Goal: Information Seeking & Learning: Check status

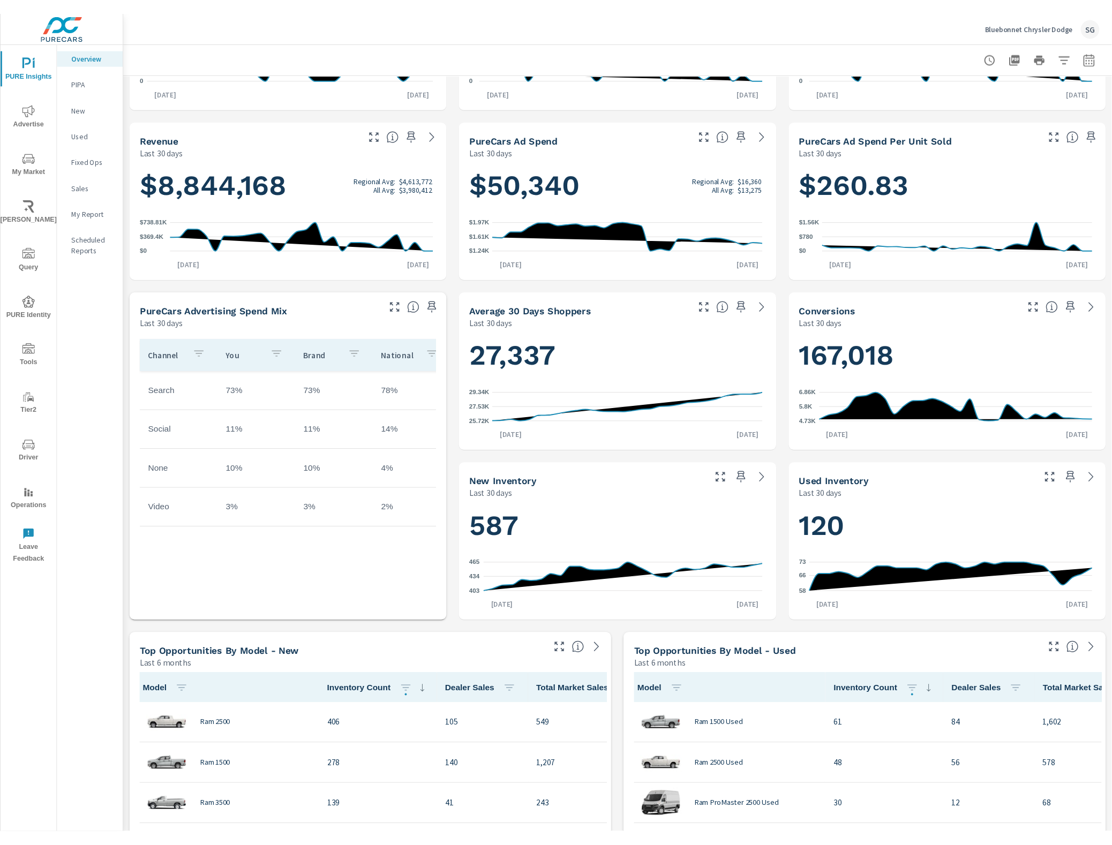
scroll to position [134, 0]
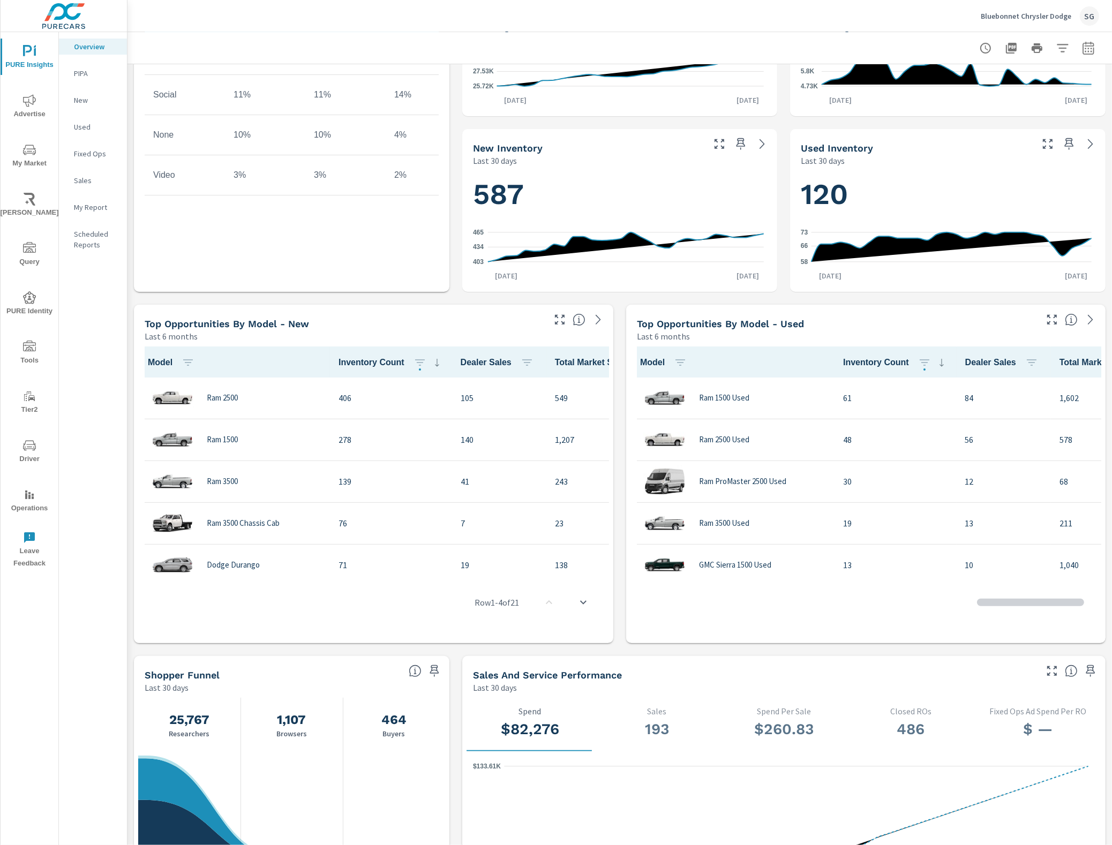
scroll to position [975, 0]
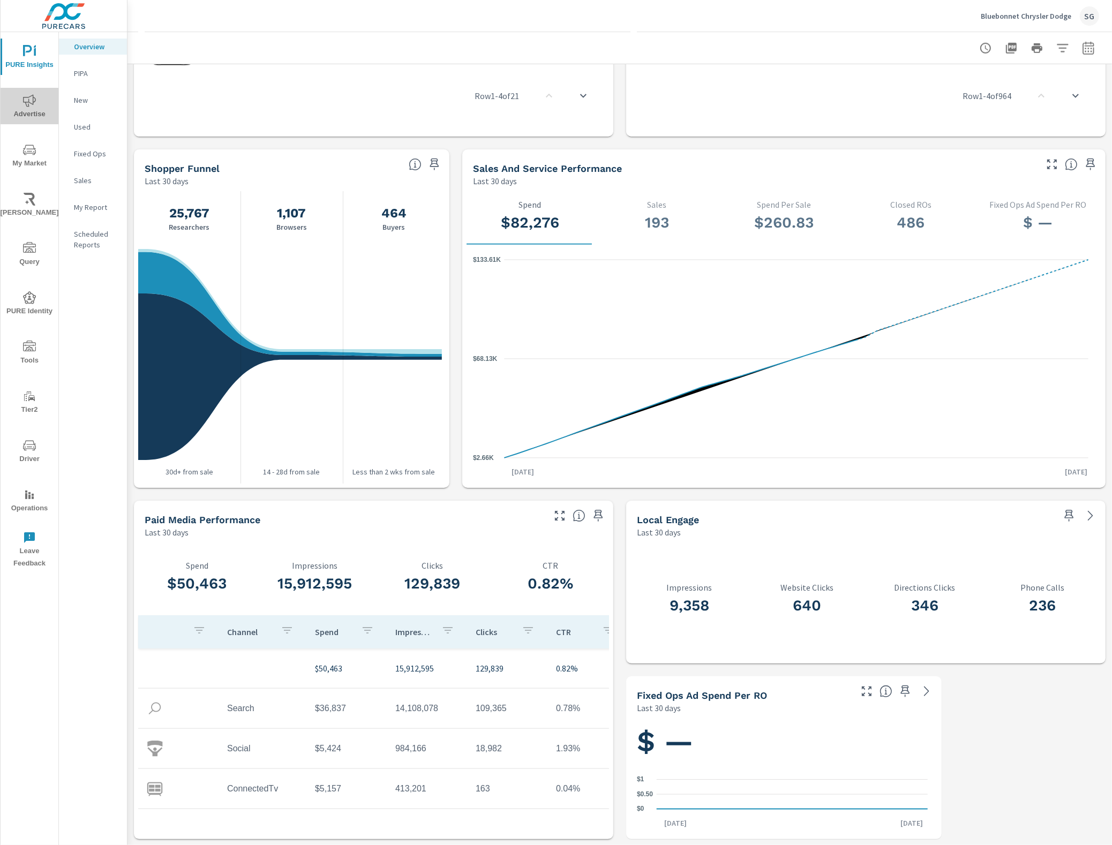
click at [25, 102] on icon "nav menu" at bounding box center [29, 100] width 13 height 12
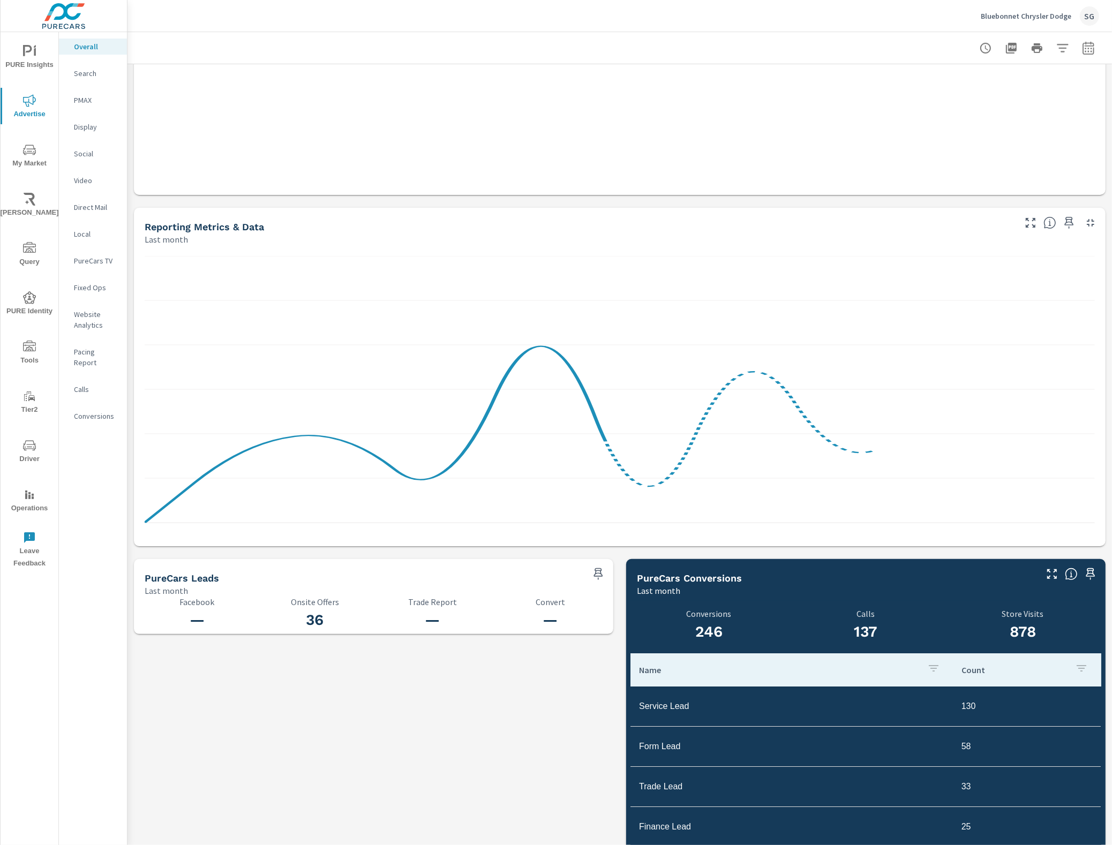
scroll to position [711, 0]
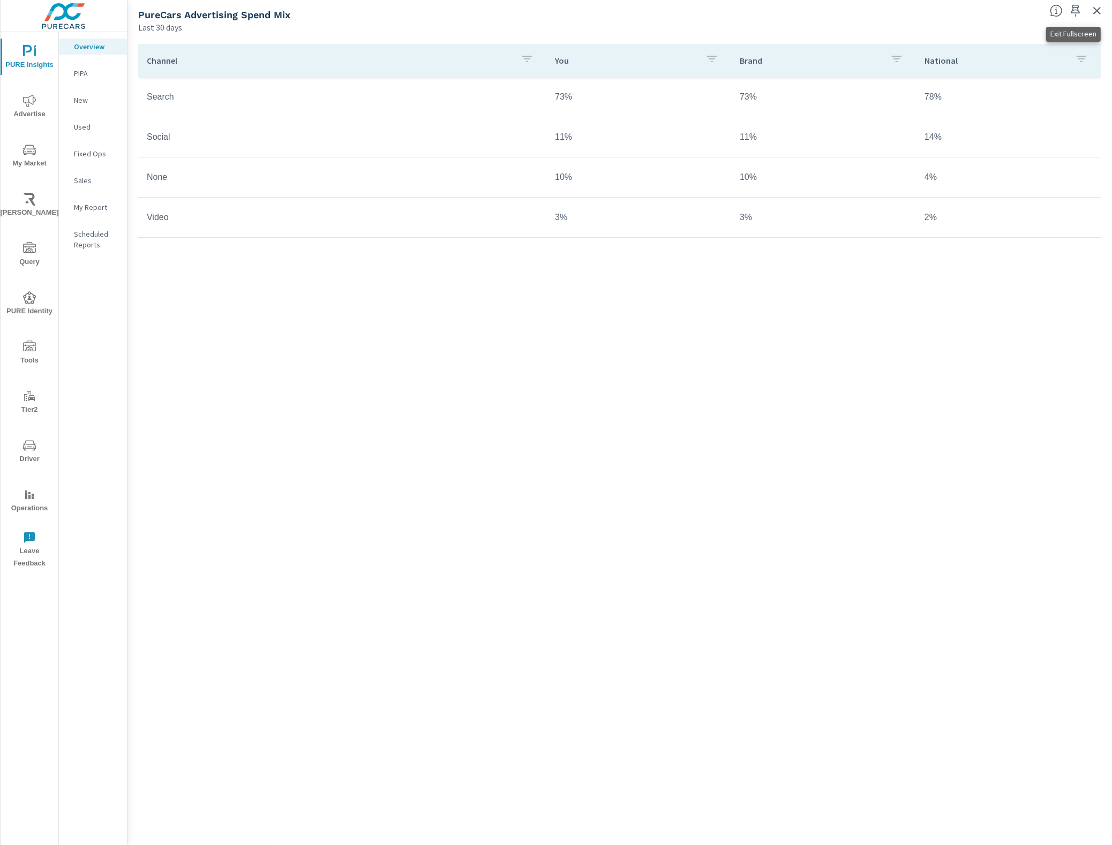
click at [1091, 12] on icon "button" at bounding box center [1096, 10] width 13 height 13
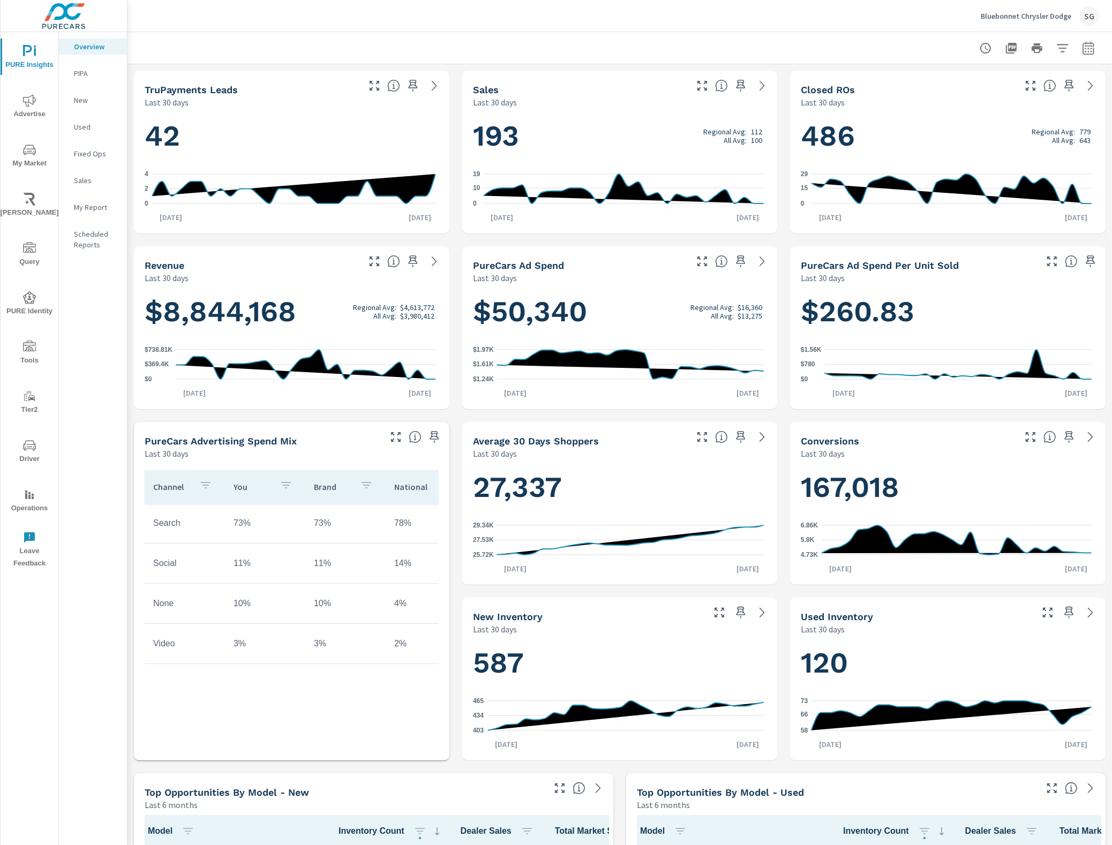
scroll to position [1, 0]
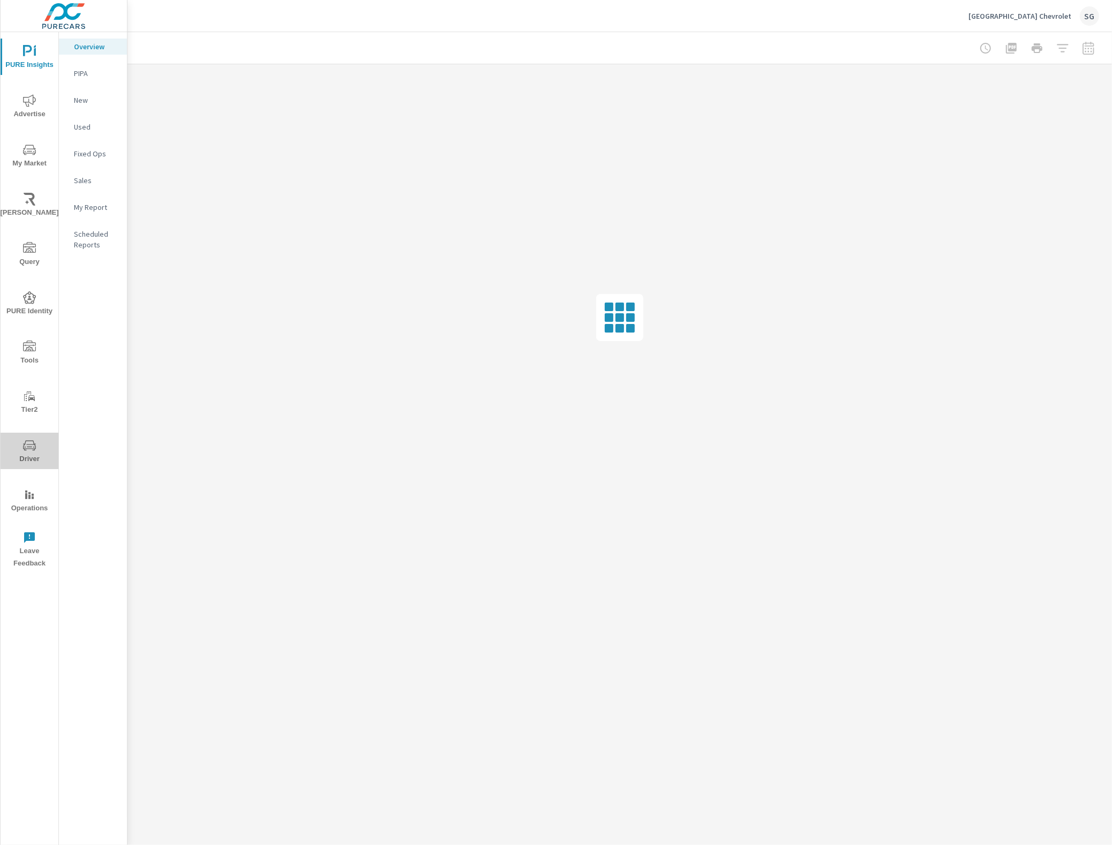
click at [25, 445] on icon "nav menu" at bounding box center [29, 445] width 13 height 13
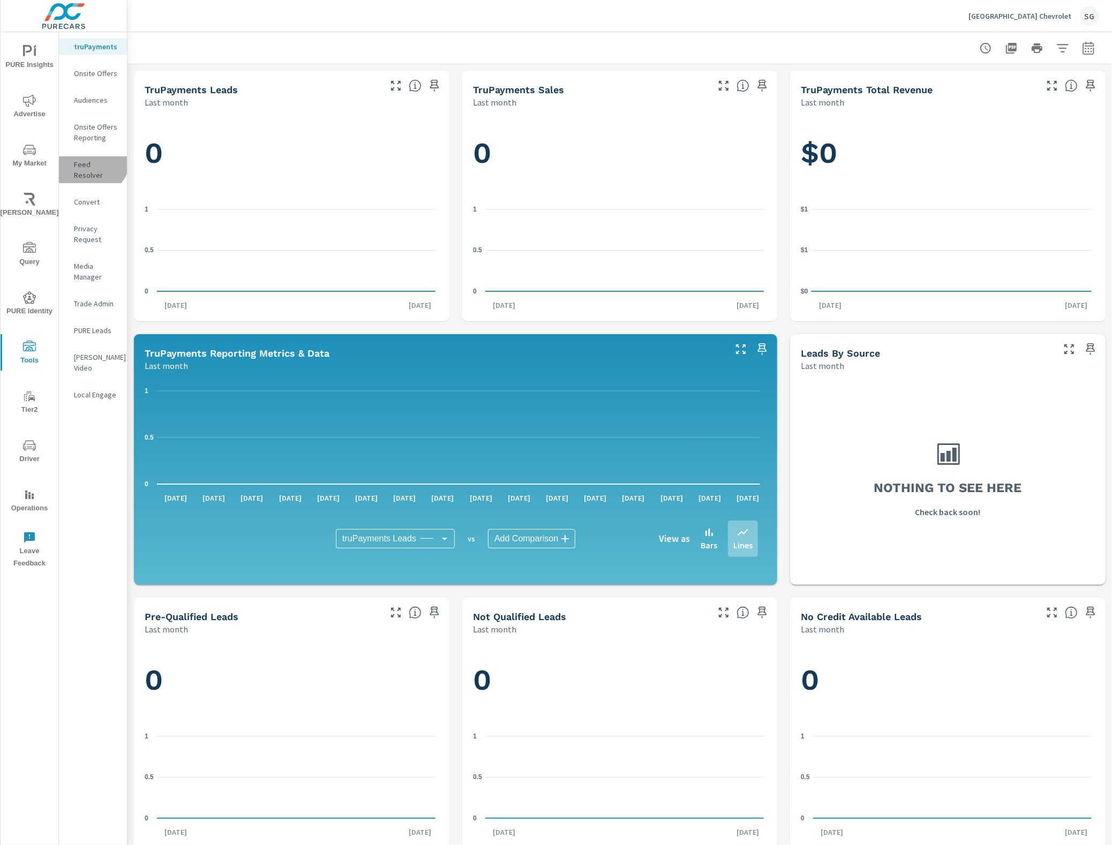
click at [89, 157] on div "Feed Resolver" at bounding box center [93, 169] width 68 height 27
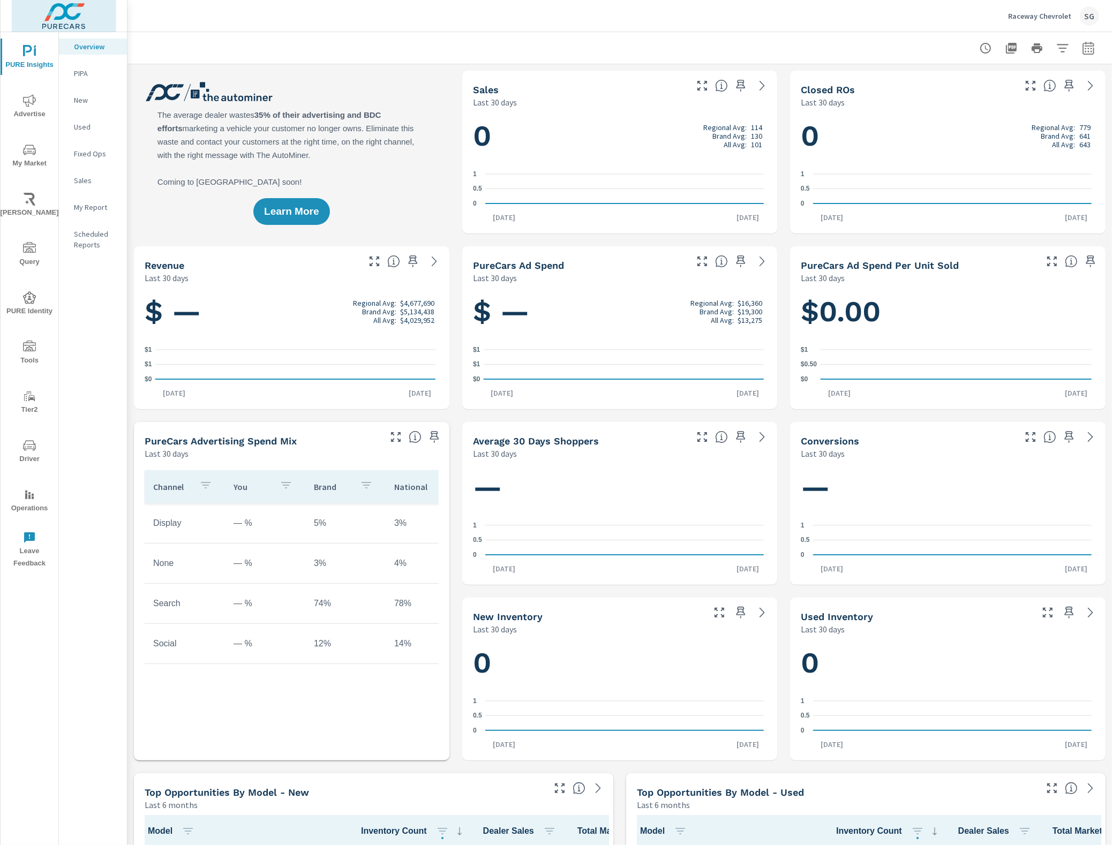
scroll to position [1, 0]
click at [1011, 14] on p "Raceway Chevrolet" at bounding box center [1039, 16] width 63 height 10
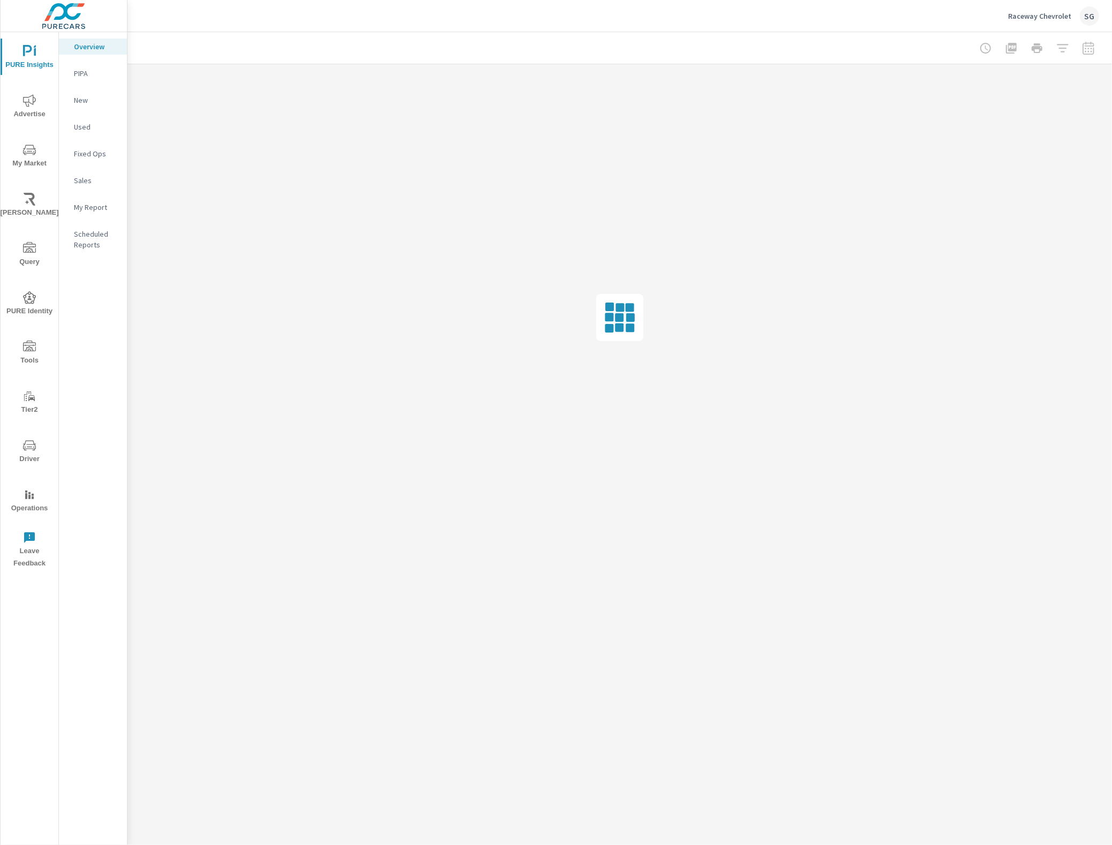
drag, startPoint x: 30, startPoint y: 450, endPoint x: 34, endPoint y: 442, distance: 8.4
click at [30, 450] on icon "nav menu" at bounding box center [29, 445] width 13 height 13
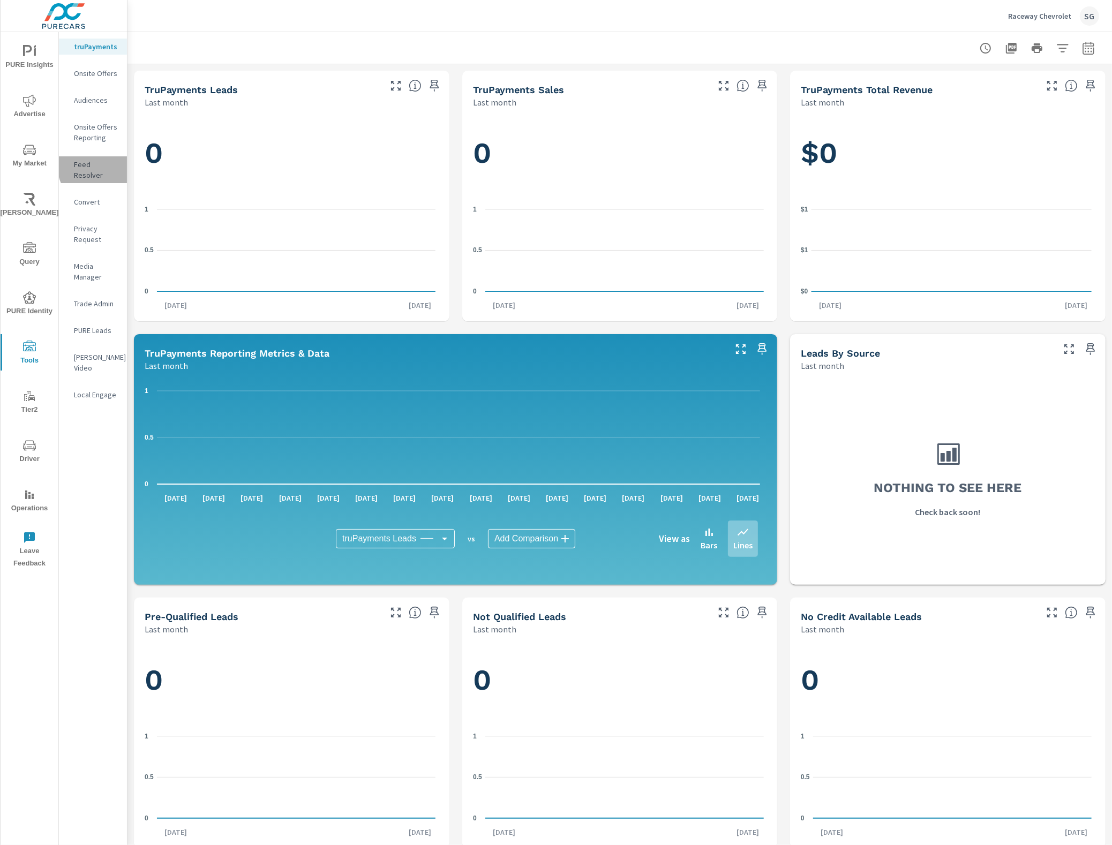
click at [104, 165] on p "Feed Resolver" at bounding box center [96, 169] width 44 height 21
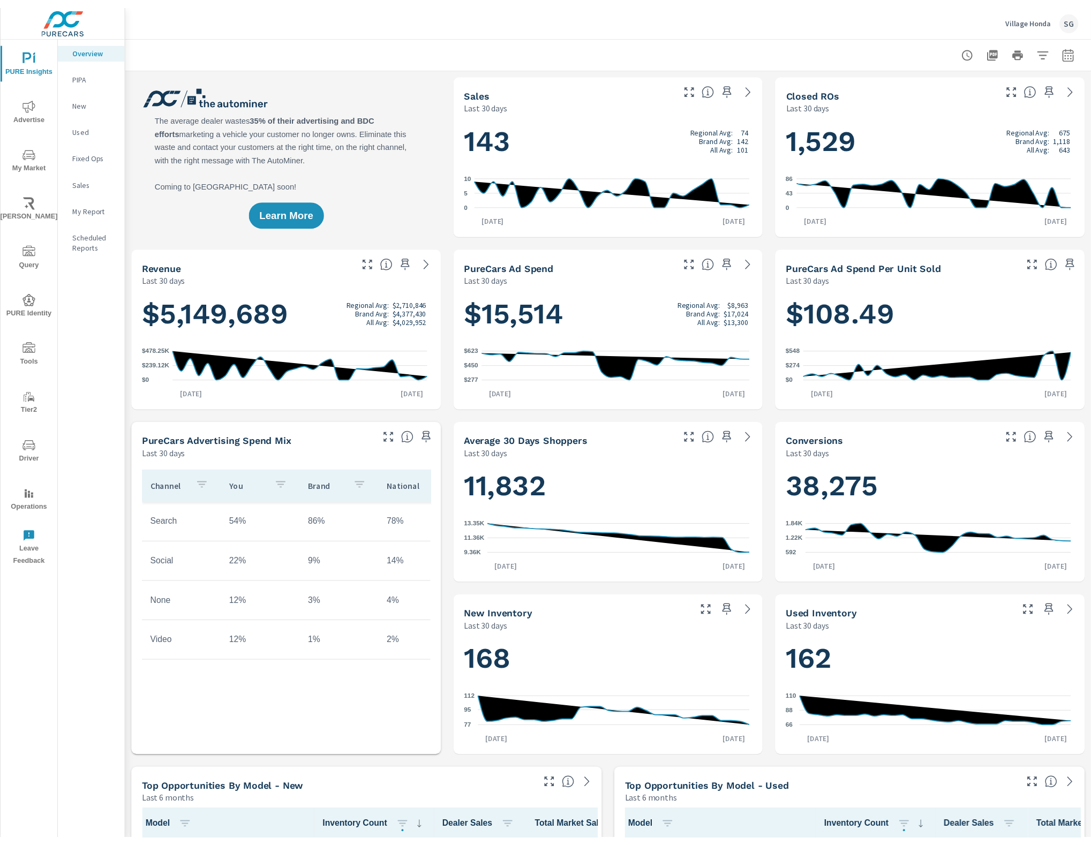
scroll to position [1, 0]
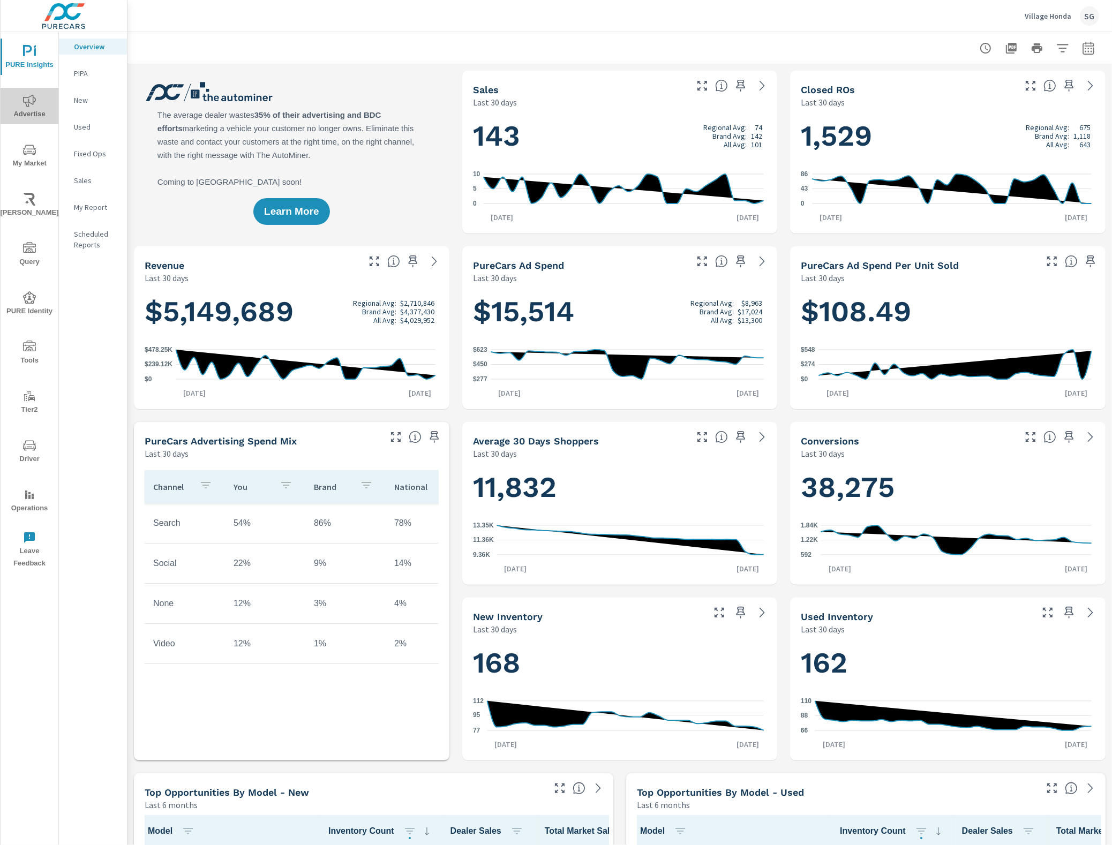
click at [27, 102] on icon "nav menu" at bounding box center [29, 100] width 13 height 13
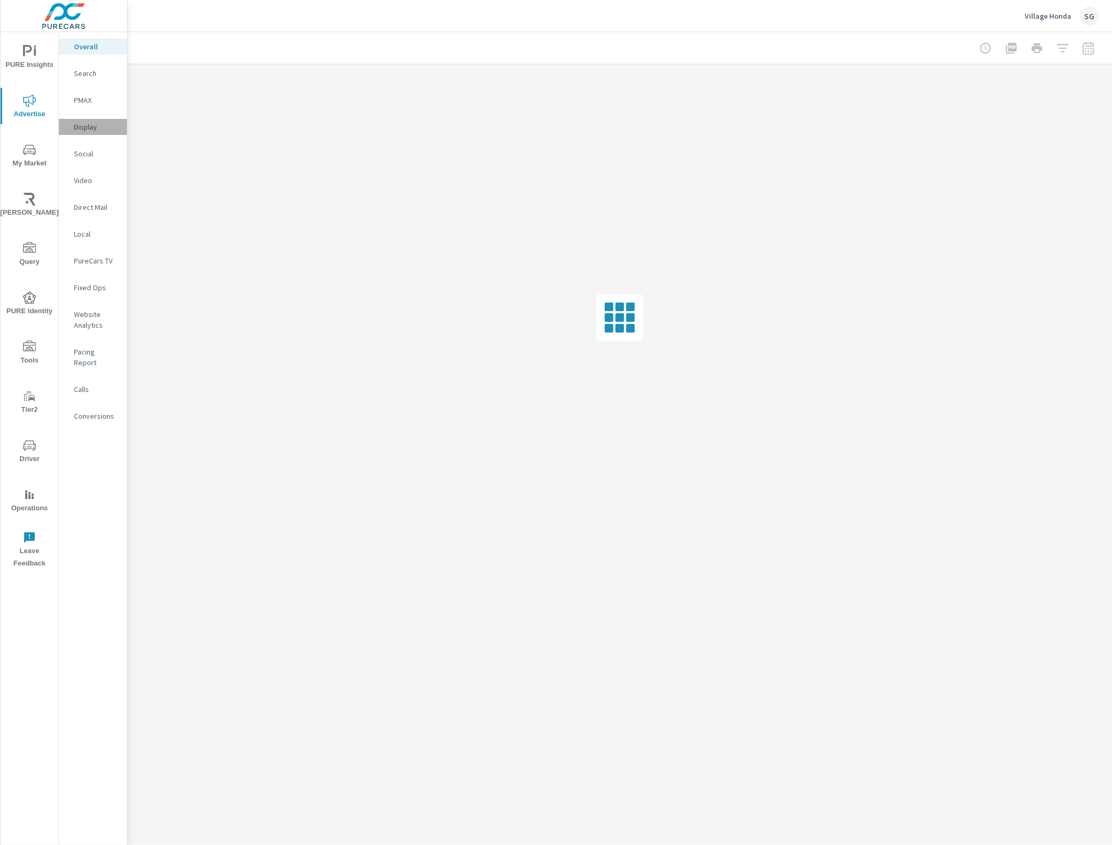
click at [98, 124] on p "Display" at bounding box center [96, 127] width 44 height 11
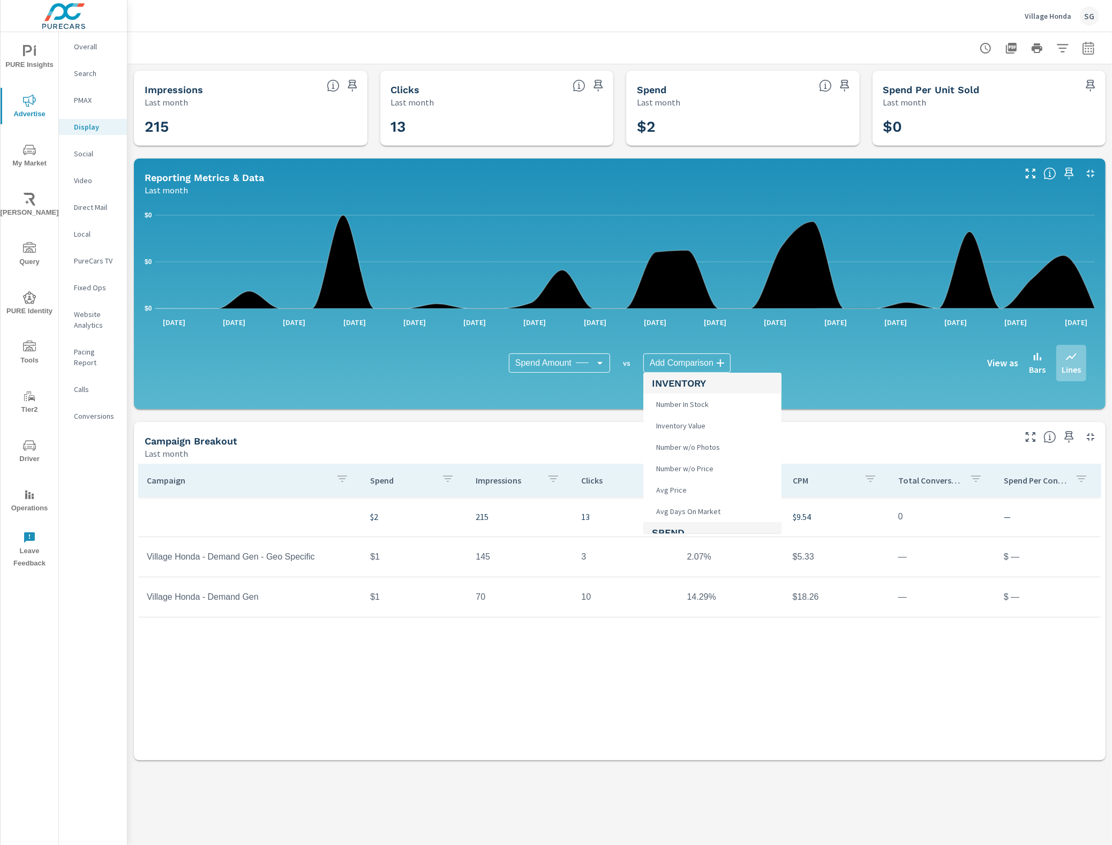
click at [667, 366] on body "PURE Insights Advertise My Market Riley AI Query PURE Identity Tools Tier2 Driv…" at bounding box center [556, 422] width 1112 height 845
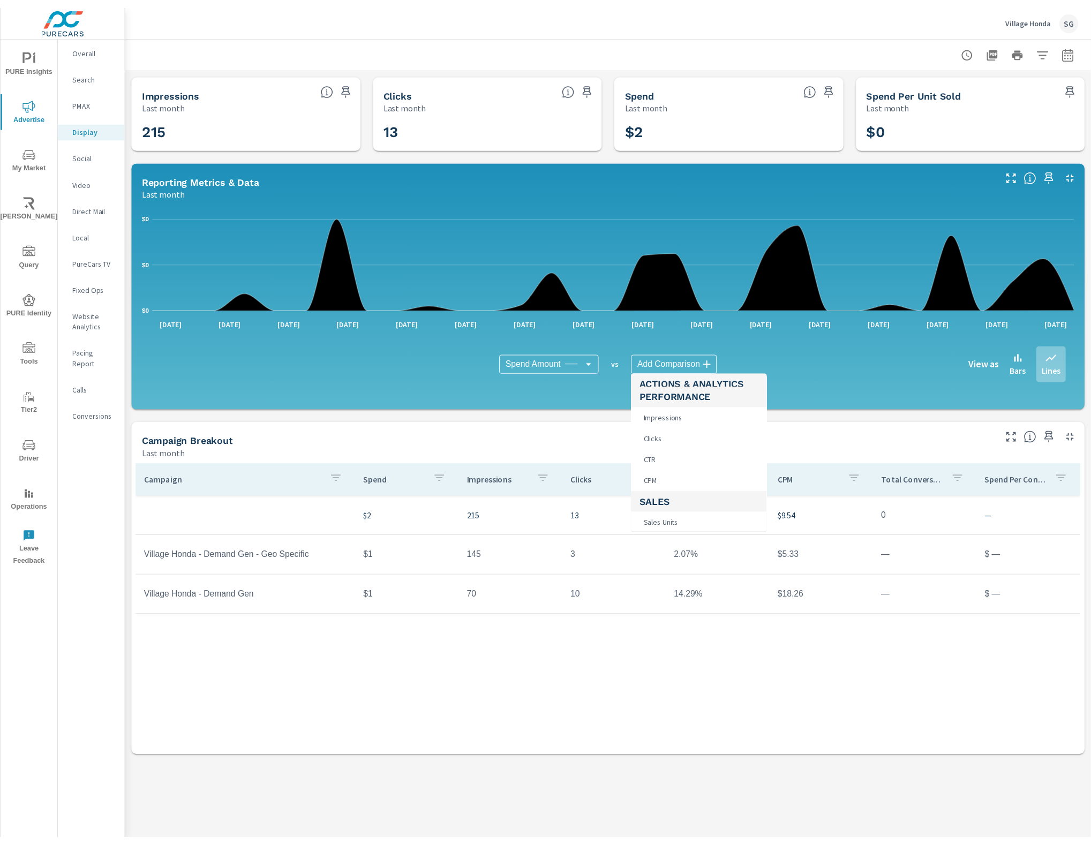
scroll to position [390, 0]
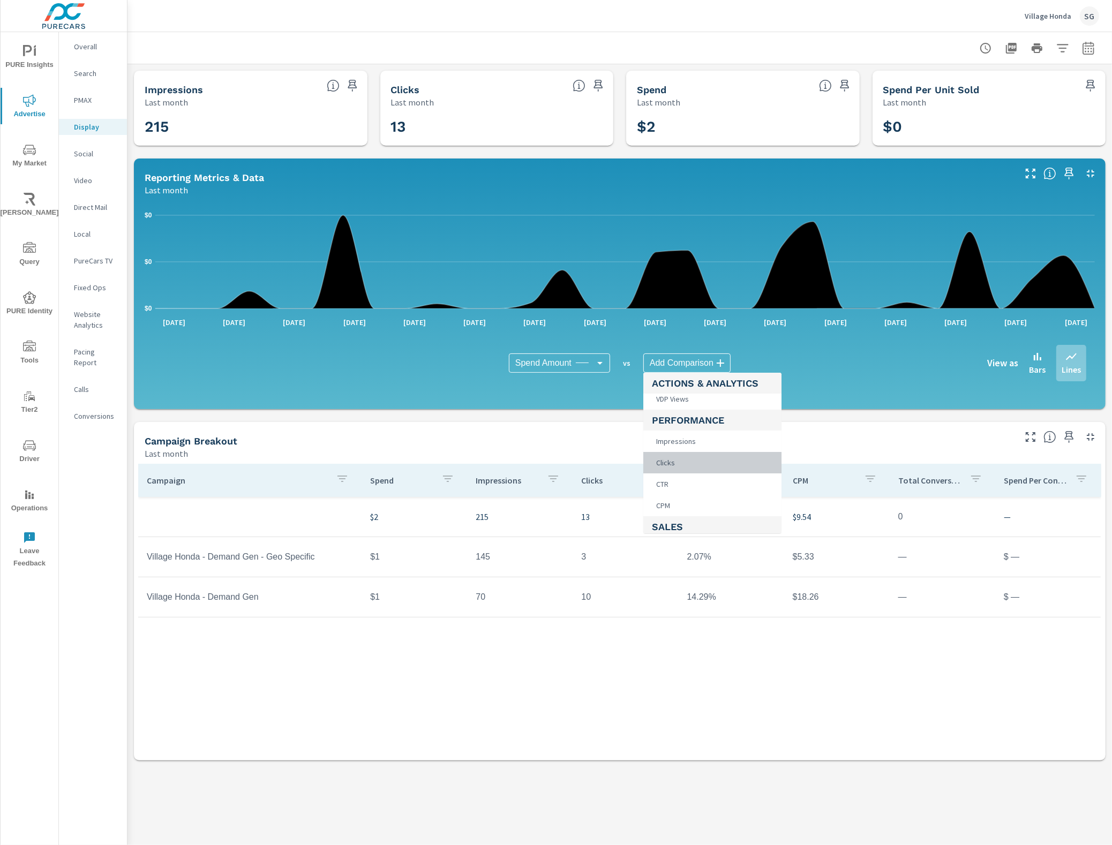
click at [684, 464] on li "Clicks" at bounding box center [712, 462] width 138 height 21
type input "Clicks"
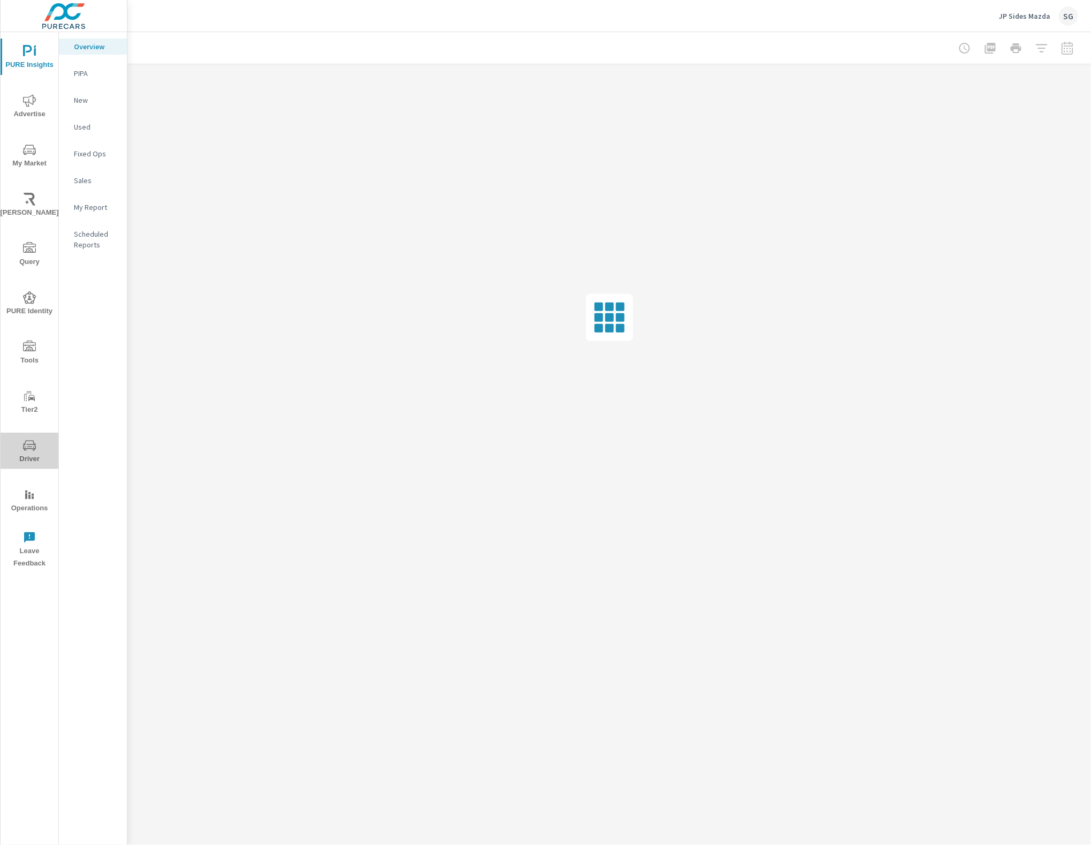
click at [23, 436] on button "Driver" at bounding box center [30, 451] width 58 height 36
click at [25, 357] on span "Tools" at bounding box center [29, 354] width 51 height 26
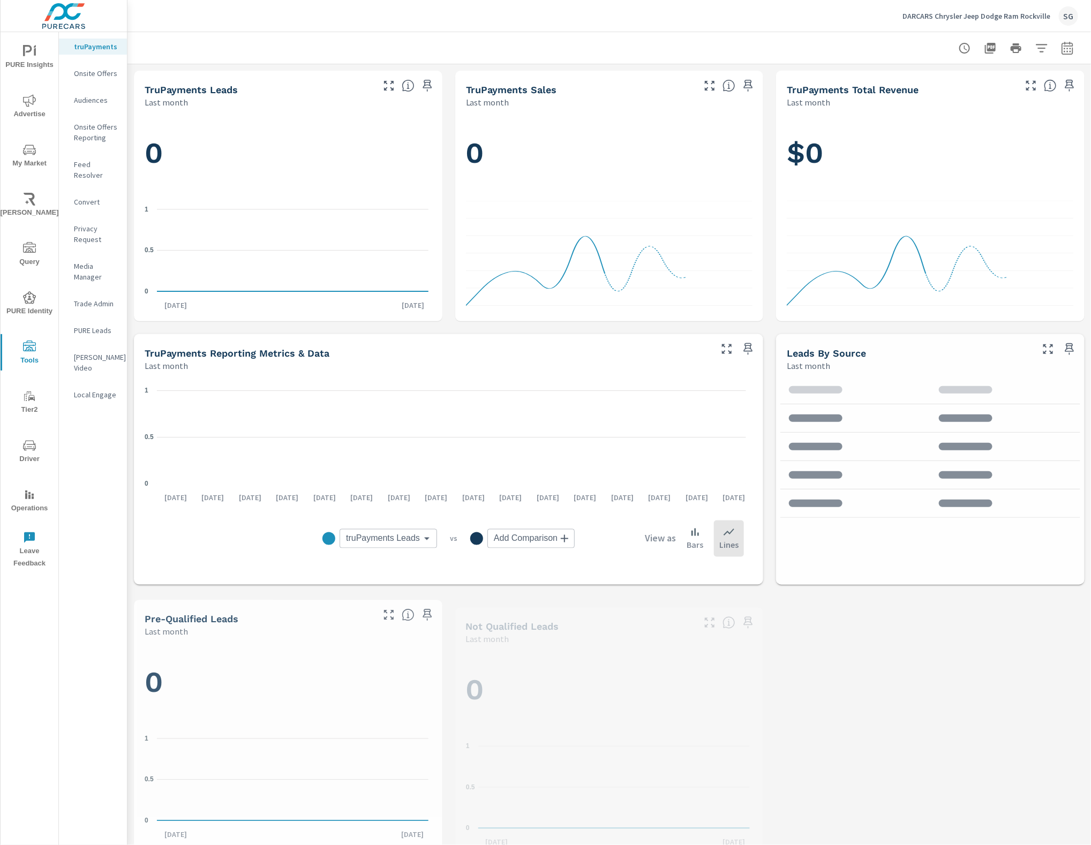
drag, startPoint x: 104, startPoint y: 162, endPoint x: 105, endPoint y: 151, distance: 10.8
click at [102, 162] on p "Feed Resolver" at bounding box center [96, 169] width 44 height 21
